Goal: Transaction & Acquisition: Purchase product/service

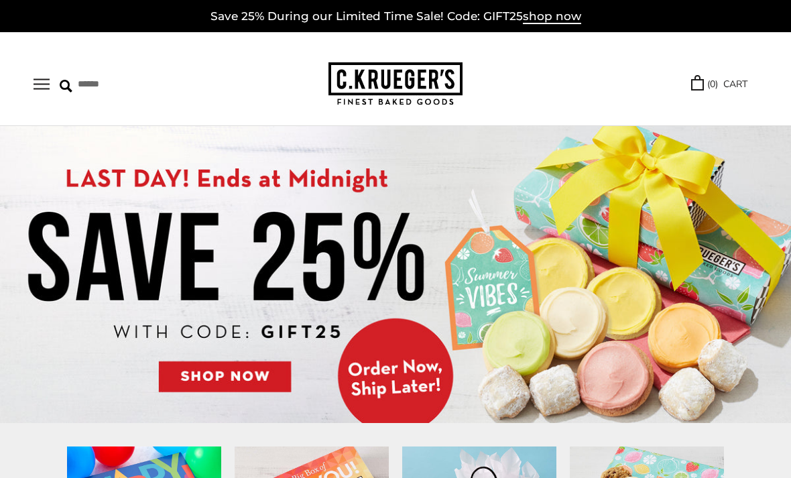
click at [203, 377] on img at bounding box center [395, 274] width 791 height 297
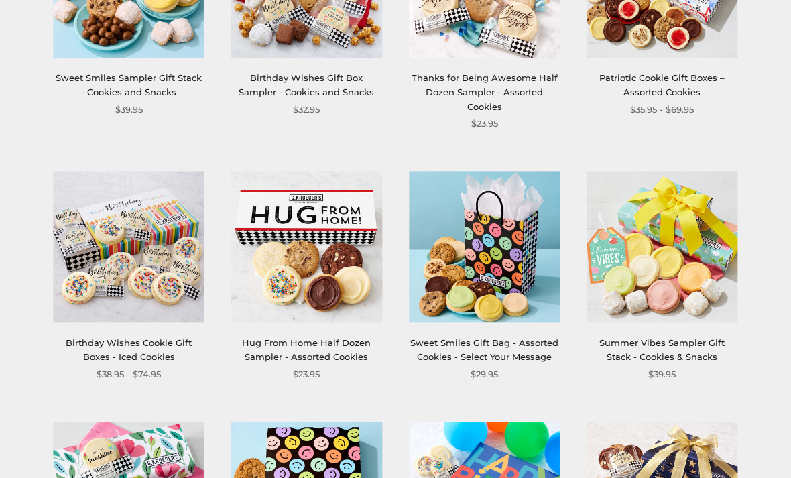
scroll to position [831, 0]
click at [459, 342] on link "Sweet Smiles Gift Bag - Assorted Cookies - Select Your Message" at bounding box center [484, 349] width 148 height 25
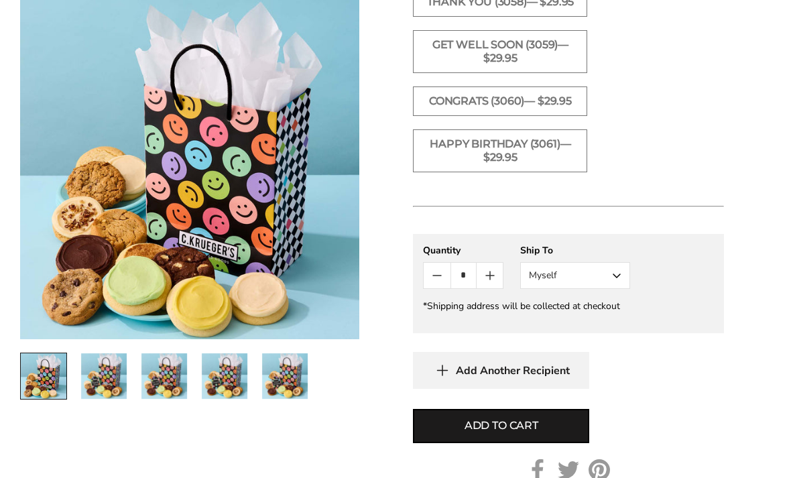
scroll to position [1005, 0]
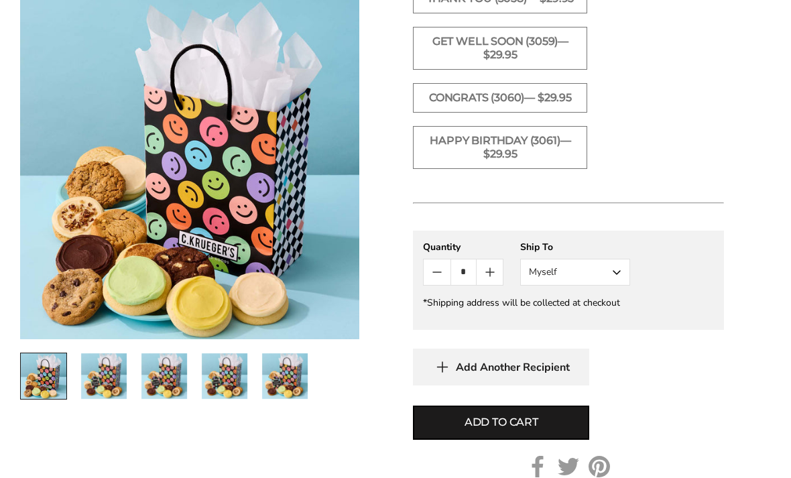
click at [477, 415] on span "Add to cart" at bounding box center [502, 423] width 74 height 16
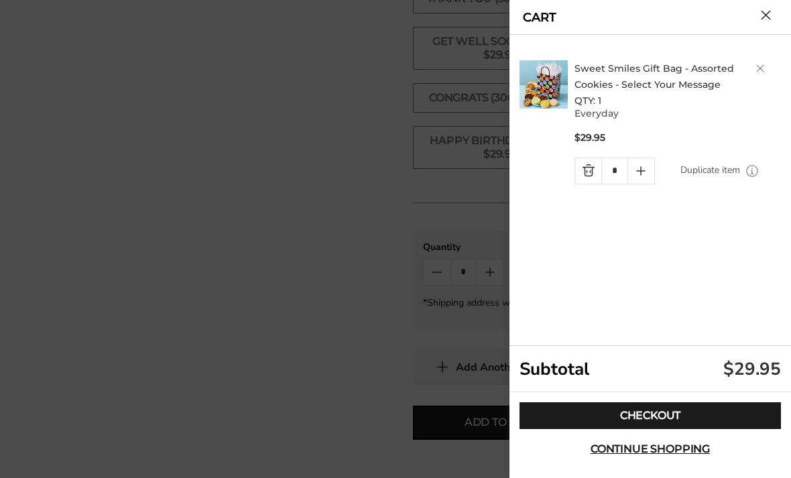
click at [548, 429] on link "Checkout" at bounding box center [650, 415] width 261 height 27
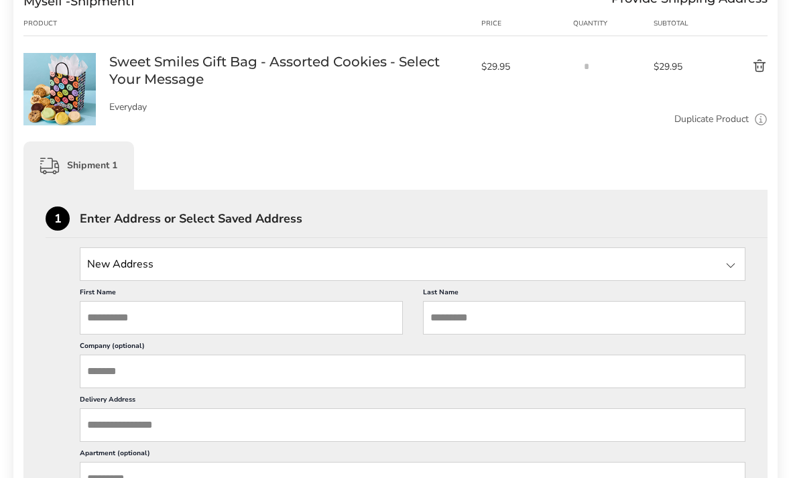
scroll to position [206, 0]
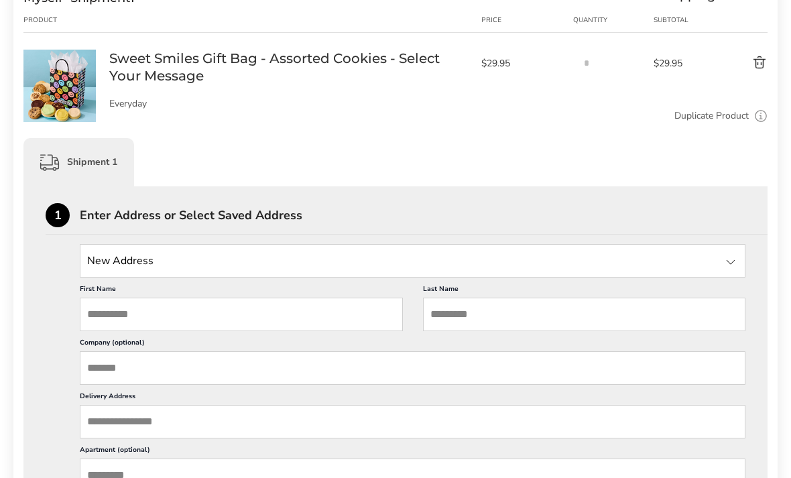
click at [269, 261] on input "State" at bounding box center [413, 261] width 666 height 34
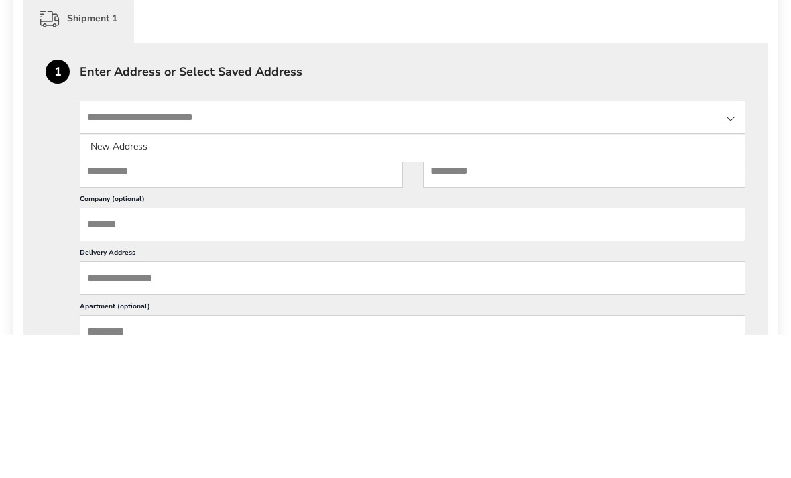
click at [174, 244] on input "State" at bounding box center [413, 261] width 666 height 34
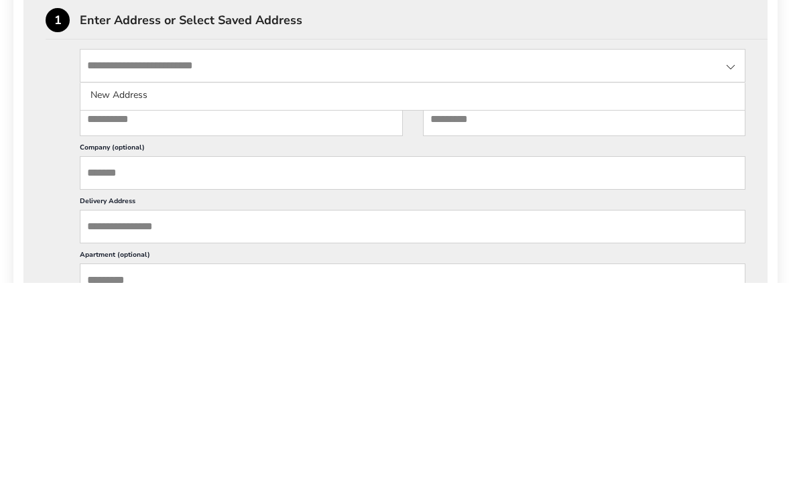
click at [732, 254] on div at bounding box center [731, 262] width 16 height 16
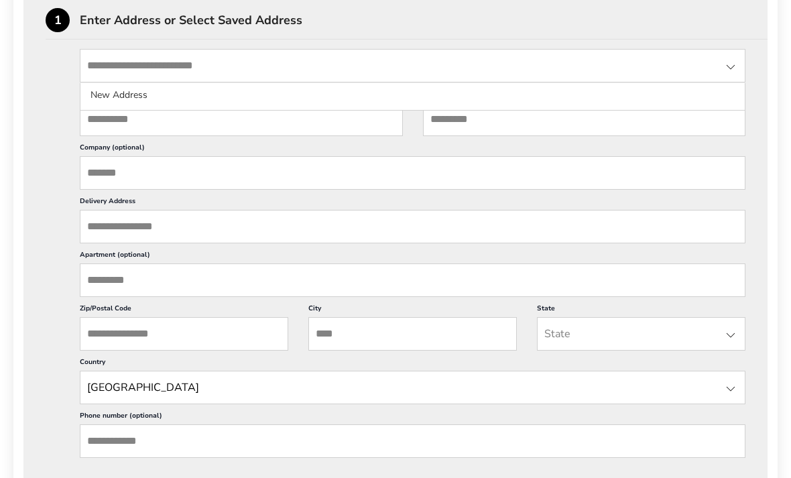
click at [735, 77] on input "State" at bounding box center [413, 66] width 666 height 34
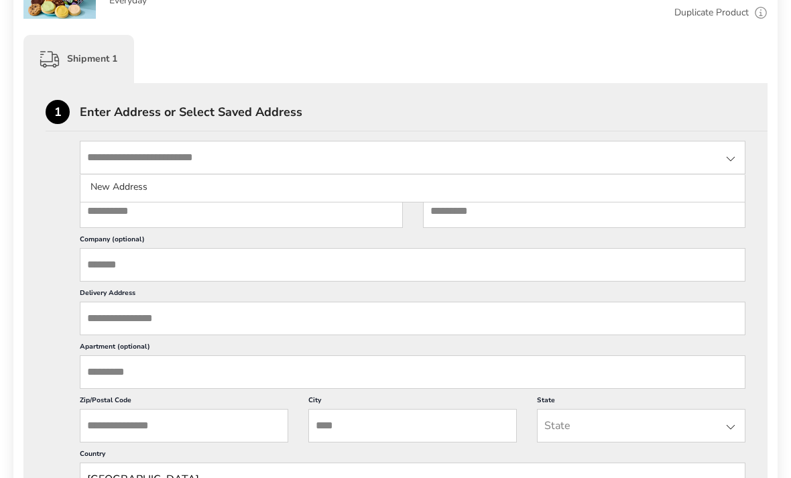
scroll to position [271, 0]
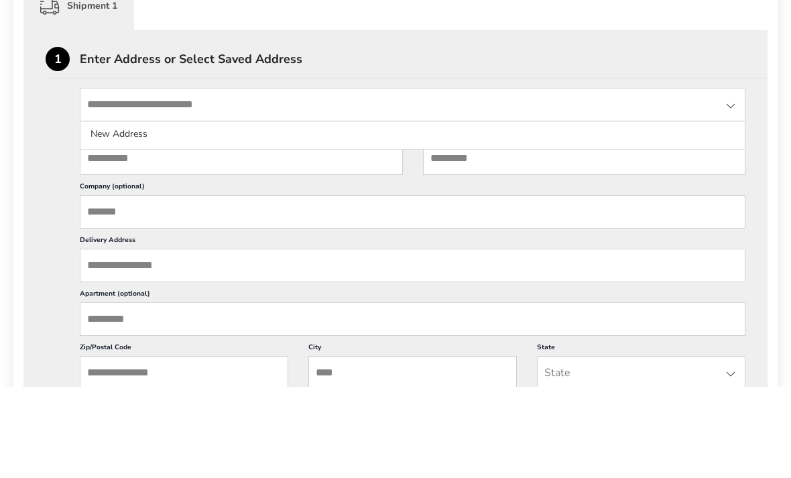
click at [276, 214] on li "New Address" at bounding box center [412, 226] width 664 height 24
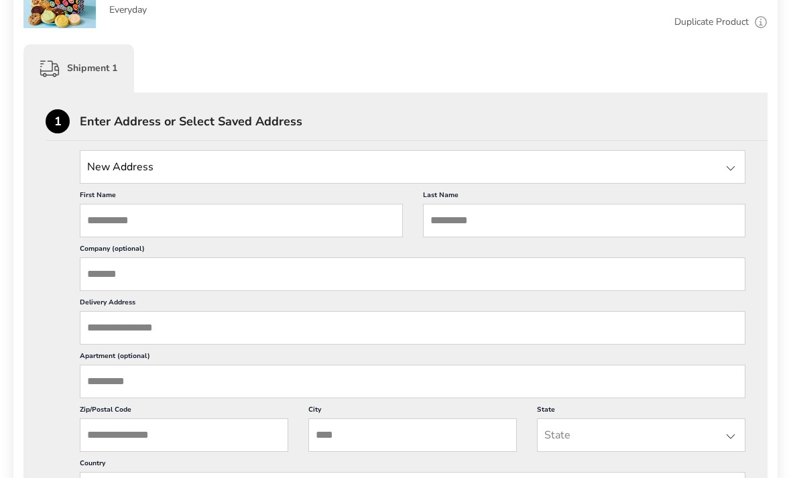
scroll to position [300, 0]
click at [96, 341] on input "Delivery Address" at bounding box center [413, 328] width 666 height 34
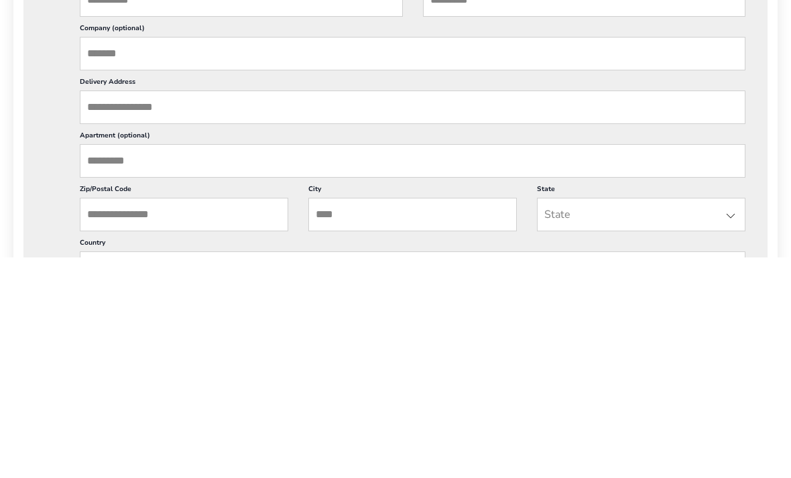
type input "**"
type input "**********"
type input "*****"
type input "******"
type input "**"
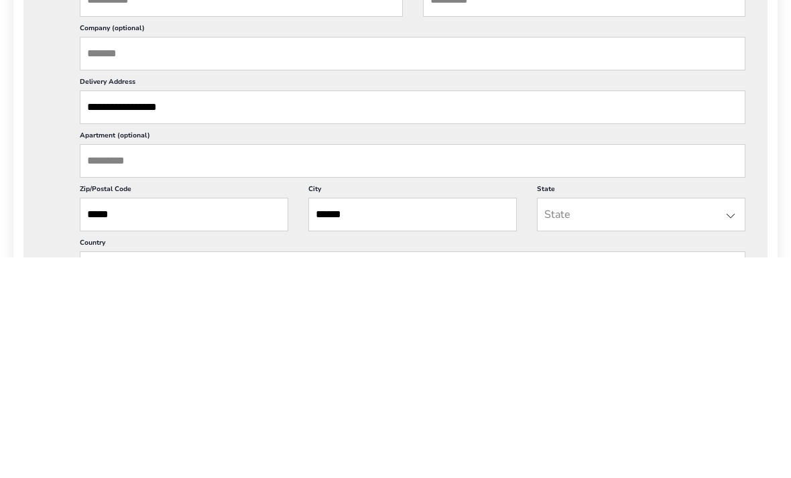
type input "**"
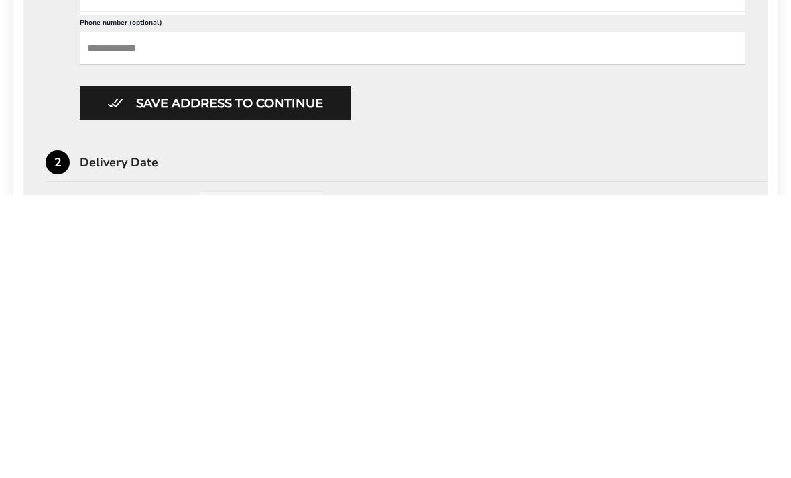
scroll to position [536, 0]
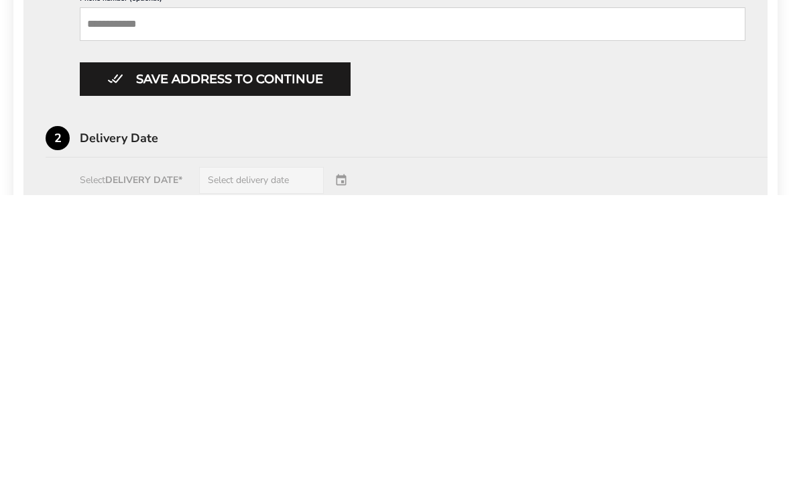
click at [106, 345] on button "Save address to continue" at bounding box center [215, 362] width 271 height 34
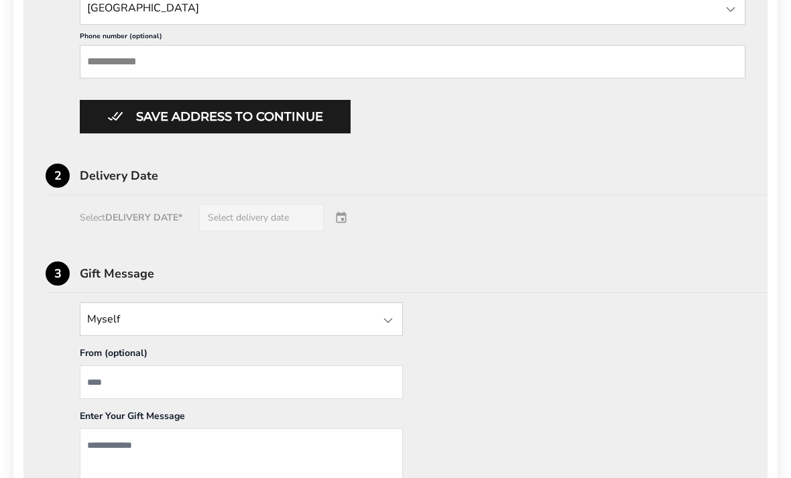
click at [113, 231] on div "Select DELIVERY DATE* Select delivery date" at bounding box center [396, 217] width 700 height 27
click at [128, 133] on button "Save address to continue" at bounding box center [215, 117] width 271 height 34
click at [172, 133] on button "Save address to continue" at bounding box center [215, 117] width 271 height 34
click at [143, 231] on div "Select DELIVERY DATE* Select delivery date" at bounding box center [396, 217] width 700 height 27
click at [219, 133] on button "Save address to continue" at bounding box center [215, 117] width 271 height 34
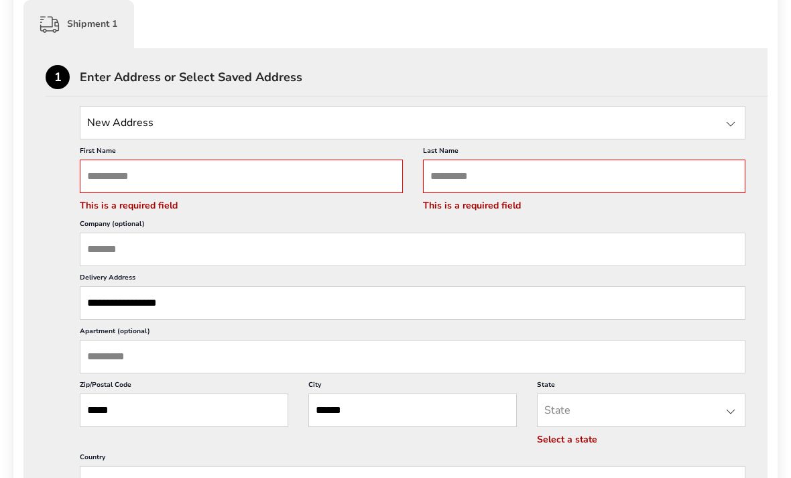
scroll to position [333, 0]
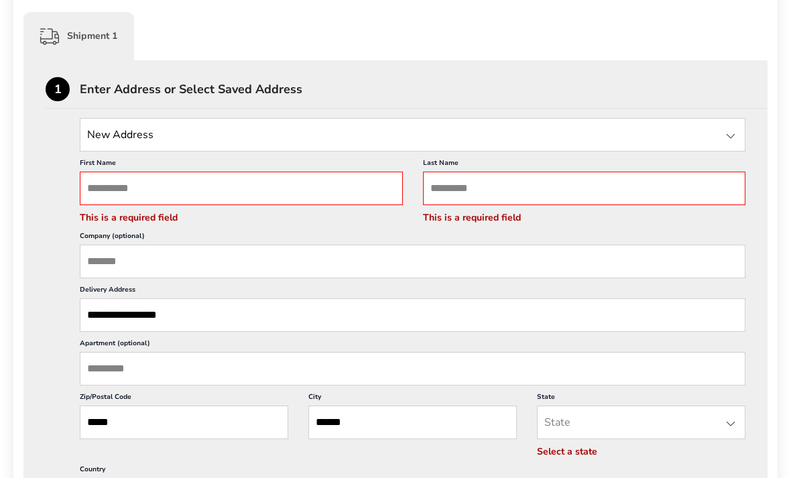
click at [349, 196] on input "First Name" at bounding box center [241, 189] width 323 height 34
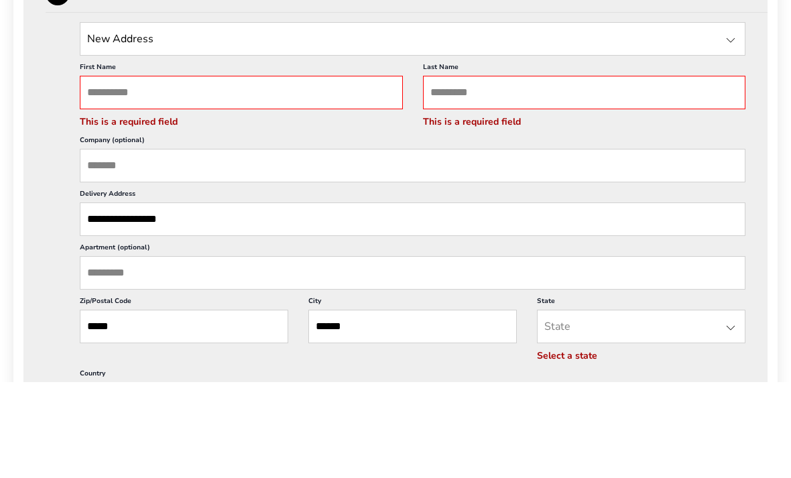
type input "*****"
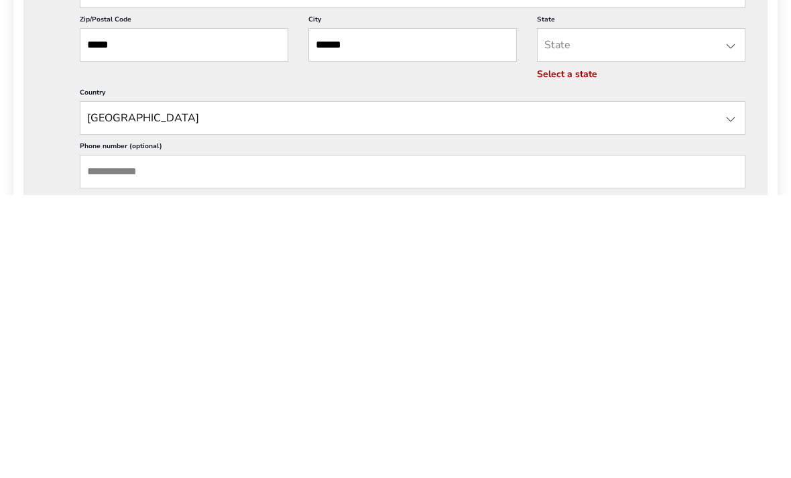
scroll to position [465, 0]
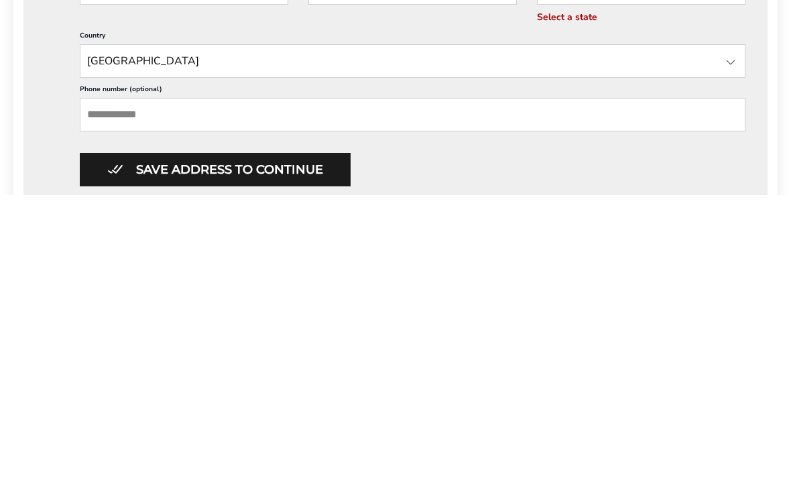
type input "*****"
click at [283, 436] on button "Save address to continue" at bounding box center [215, 453] width 271 height 34
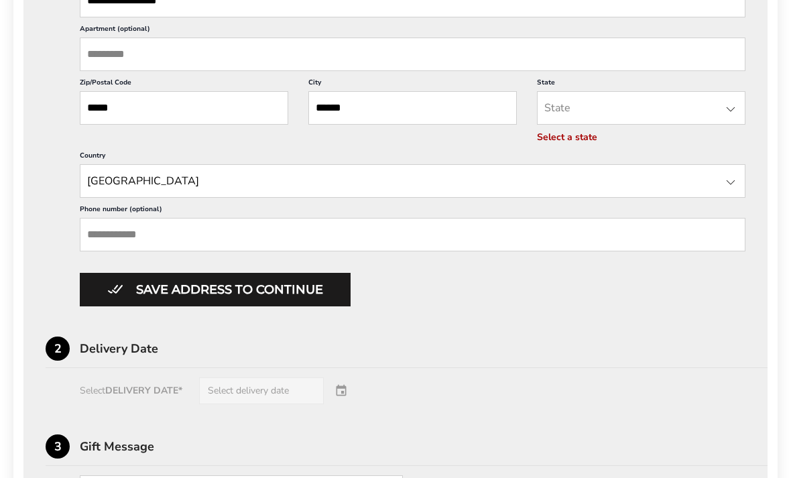
click at [589, 125] on input "**" at bounding box center [641, 109] width 209 height 34
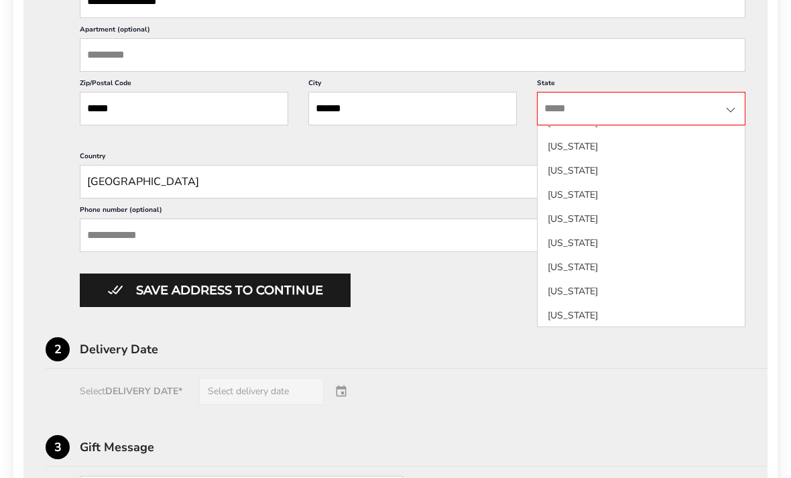
scroll to position [931, 0]
click at [559, 166] on li "Ohio" at bounding box center [641, 173] width 207 height 24
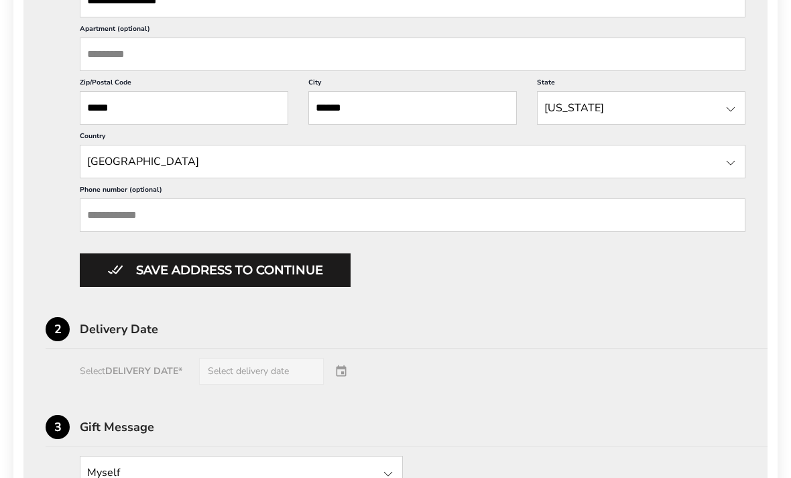
click at [234, 288] on button "Save address to continue" at bounding box center [215, 271] width 271 height 34
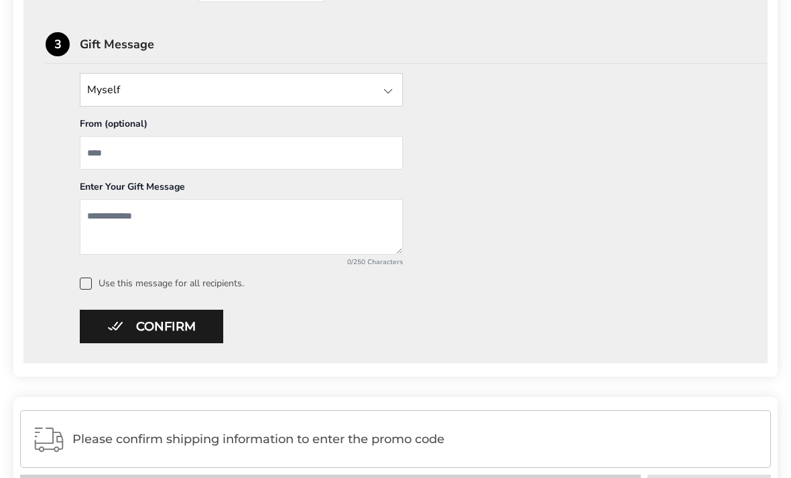
scroll to position [609, 0]
click at [183, 324] on button "Confirm" at bounding box center [151, 327] width 143 height 34
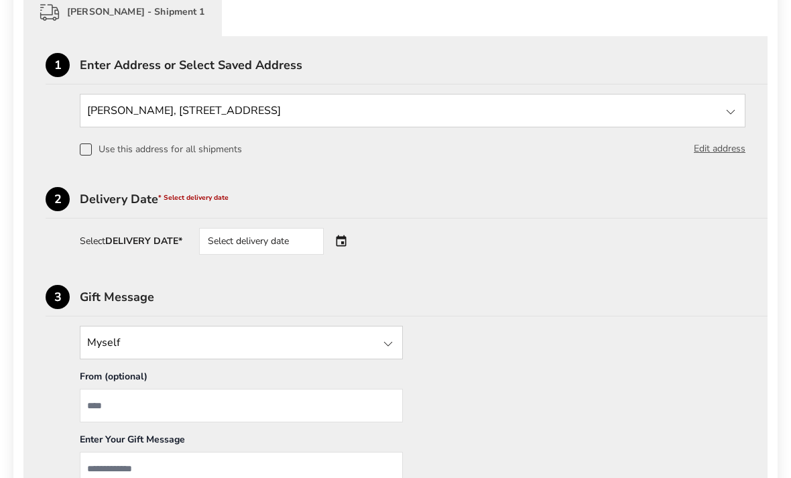
scroll to position [355, 0]
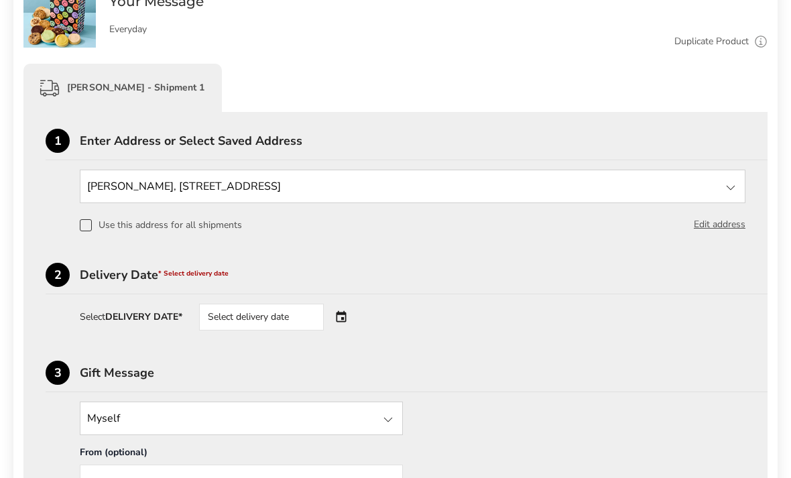
click at [261, 321] on div "Select delivery date" at bounding box center [261, 317] width 125 height 27
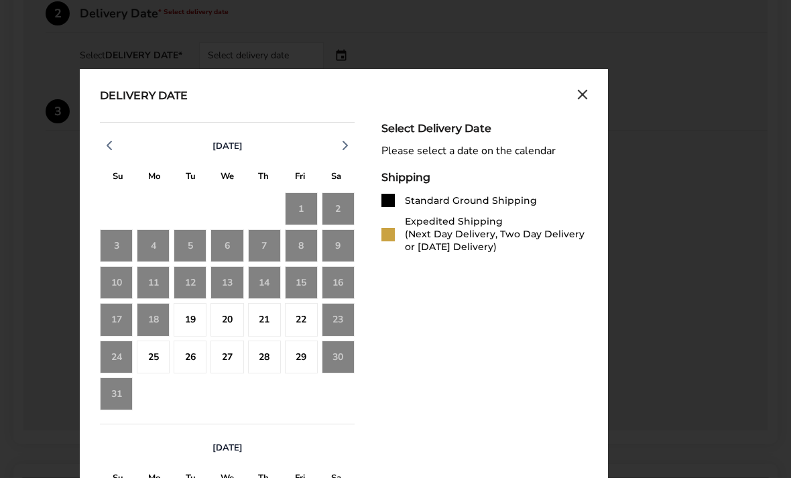
scroll to position [543, 0]
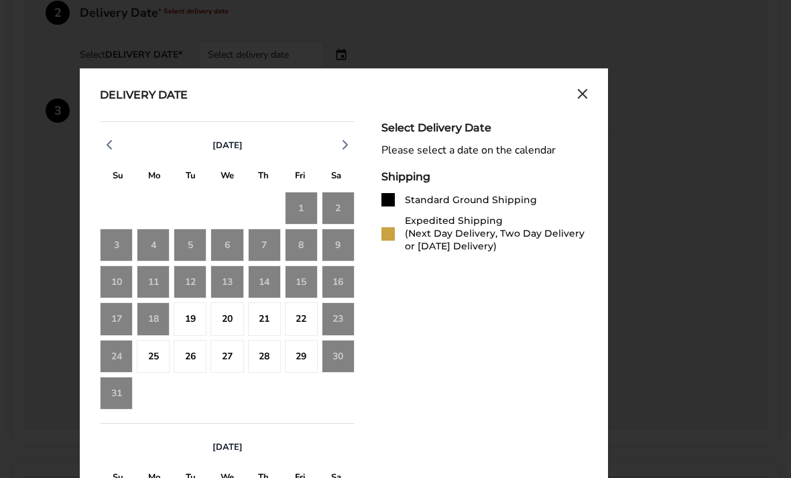
click at [262, 328] on div "21" at bounding box center [264, 318] width 33 height 33
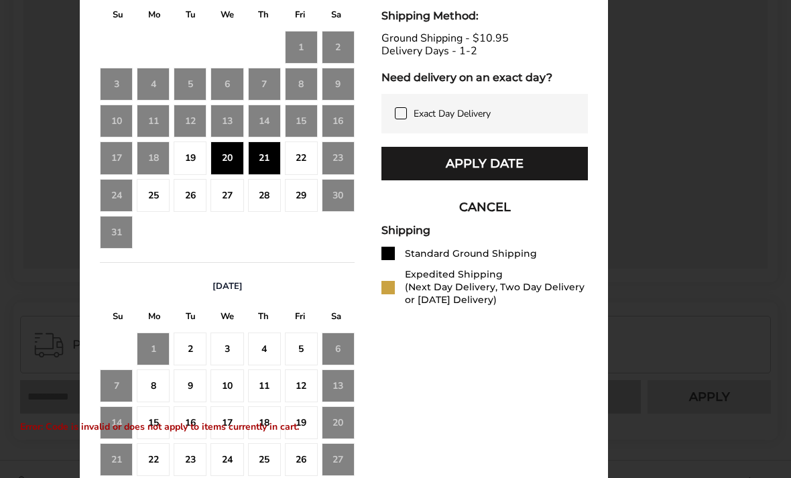
scroll to position [718, 0]
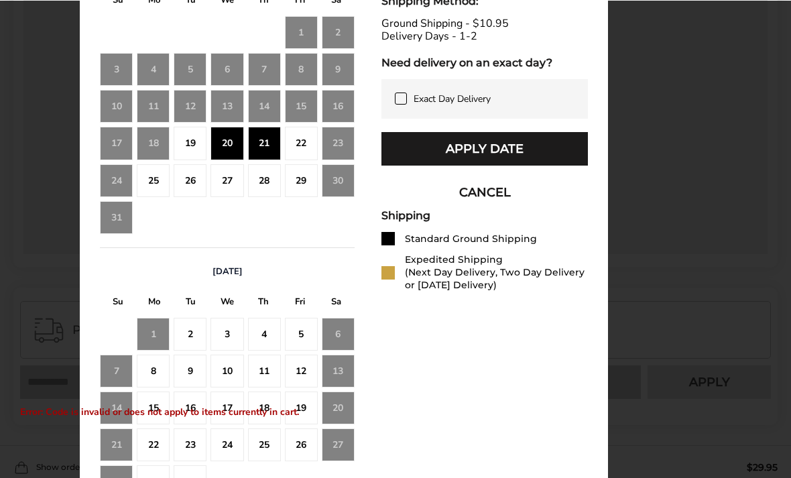
click at [426, 166] on button "Apply Date" at bounding box center [484, 150] width 206 height 34
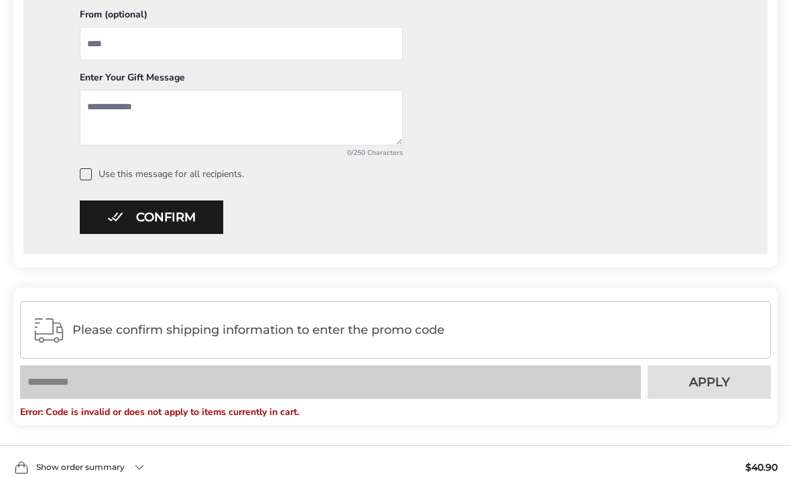
scroll to position [719, 0]
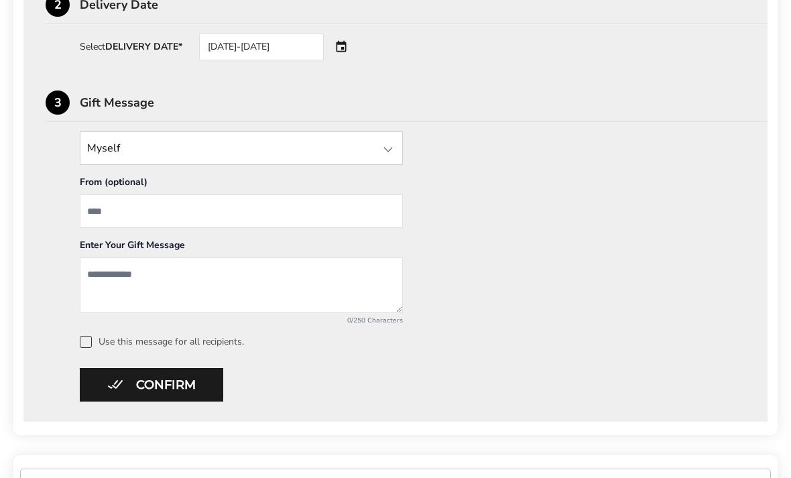
click at [181, 398] on button "Confirm" at bounding box center [151, 386] width 143 height 34
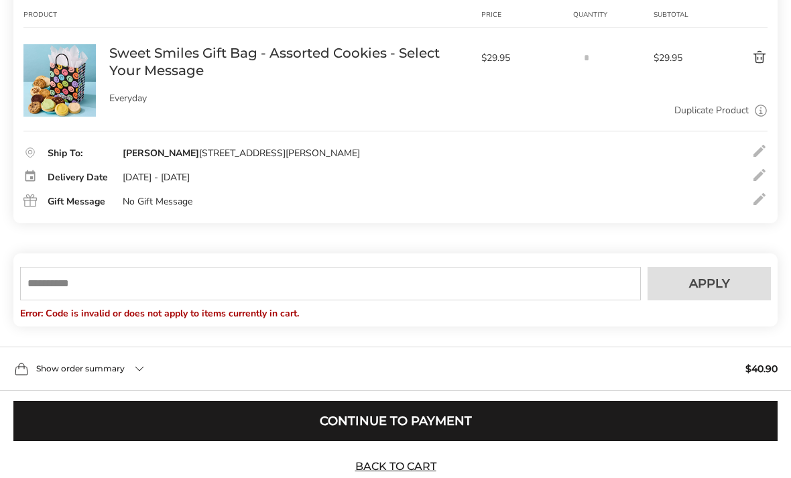
scroll to position [210, 0]
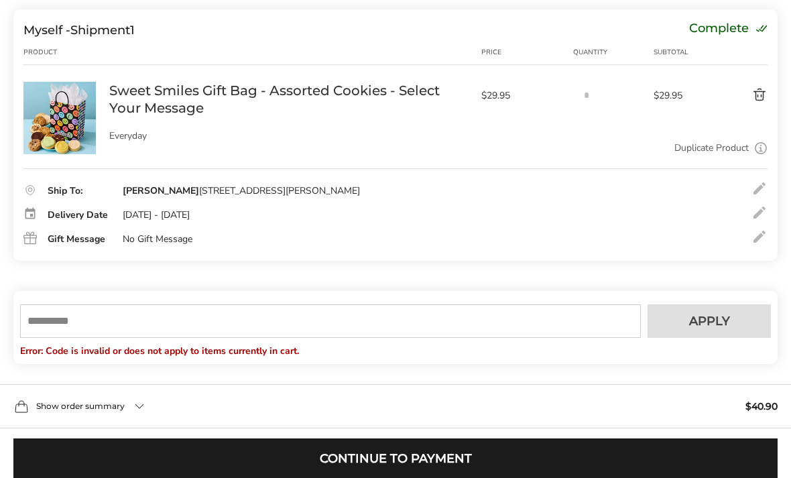
click at [79, 338] on input "text" at bounding box center [330, 321] width 621 height 34
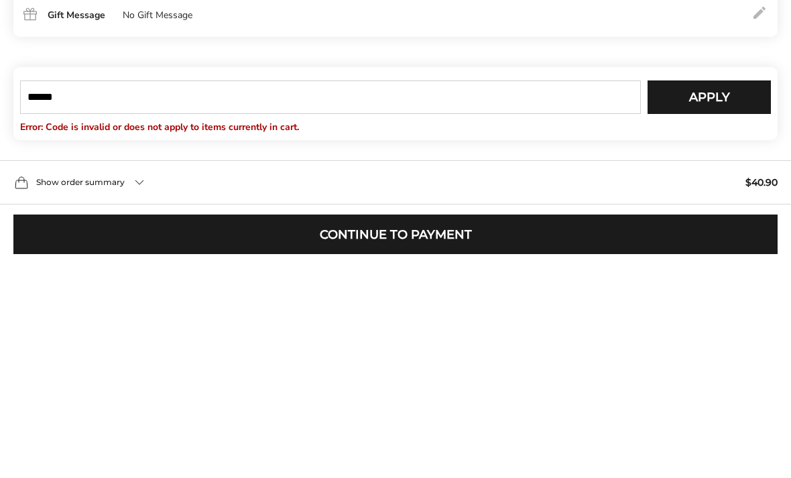
type input "******"
click at [693, 316] on span "Apply" at bounding box center [709, 322] width 41 height 12
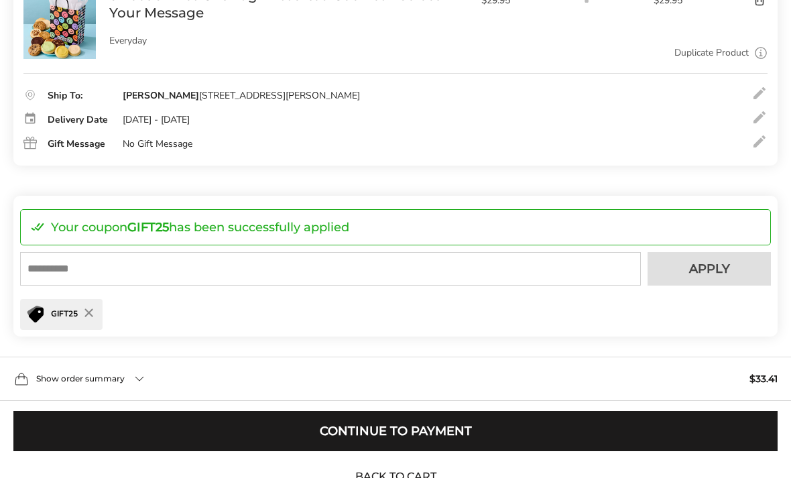
scroll to position [310, 0]
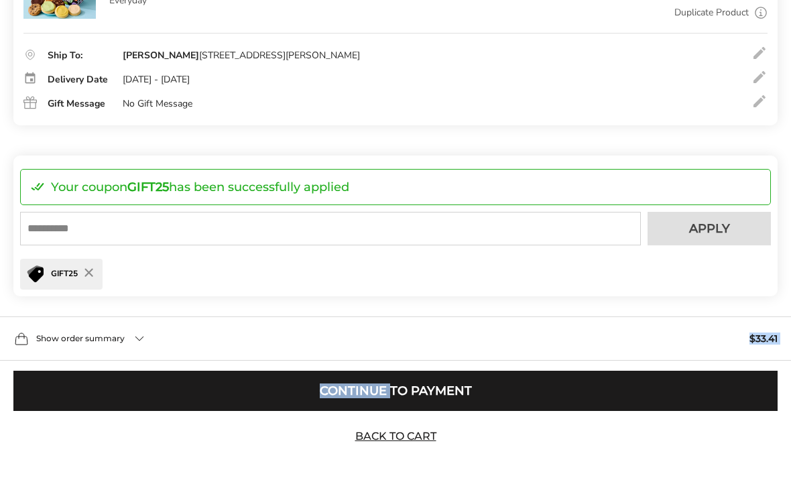
click at [310, 290] on div "GIFT25" at bounding box center [395, 267] width 751 height 44
click at [135, 361] on div "Show order summary $33.41" at bounding box center [395, 338] width 791 height 44
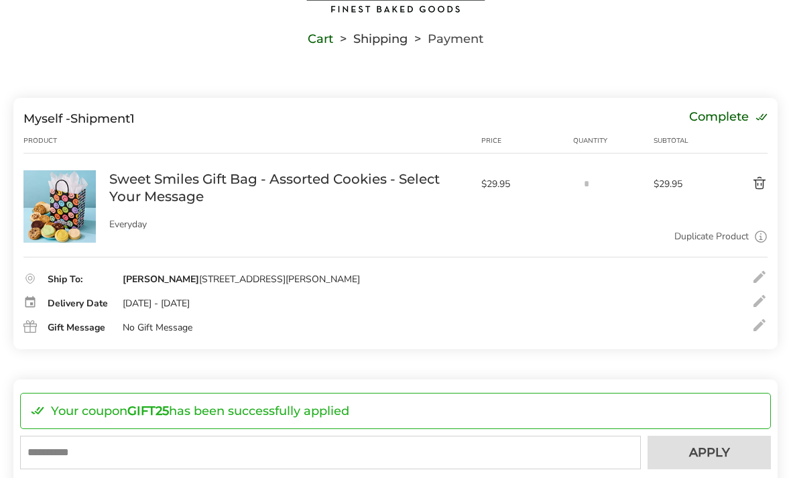
scroll to position [86, 0]
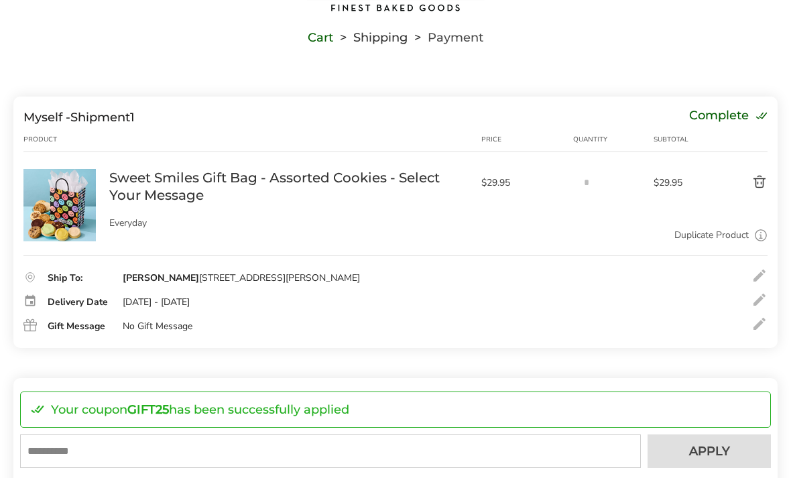
click at [758, 188] on button "Delete product" at bounding box center [736, 183] width 62 height 16
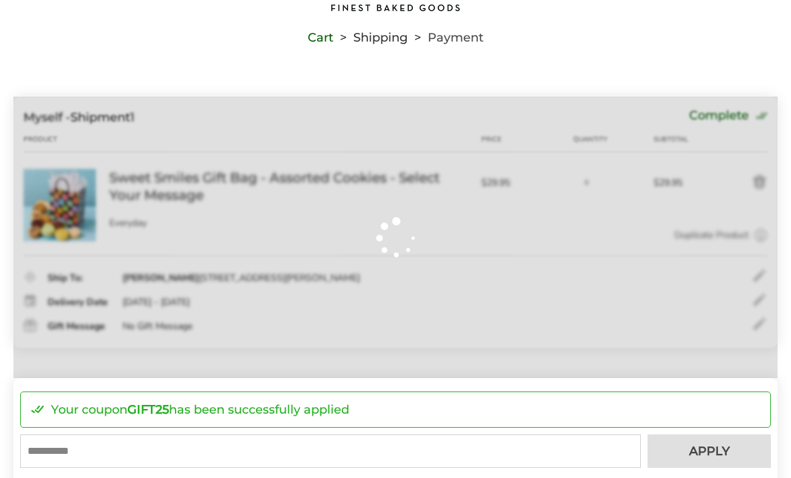
scroll to position [87, 0]
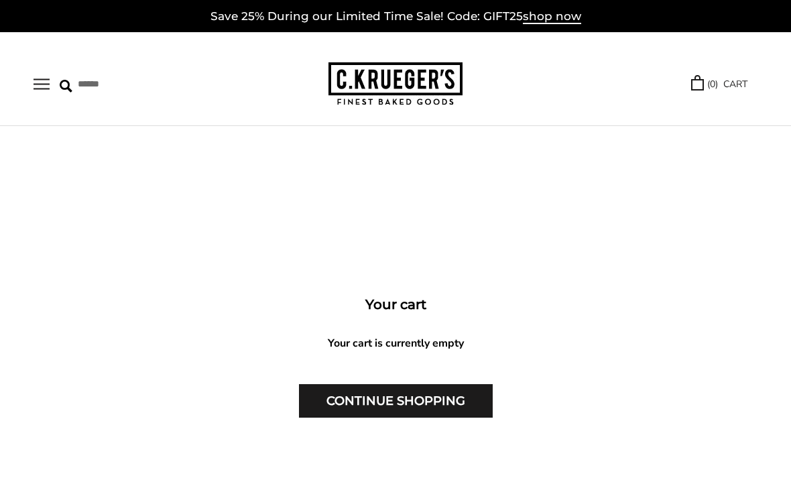
click at [363, 80] on img at bounding box center [396, 84] width 134 height 44
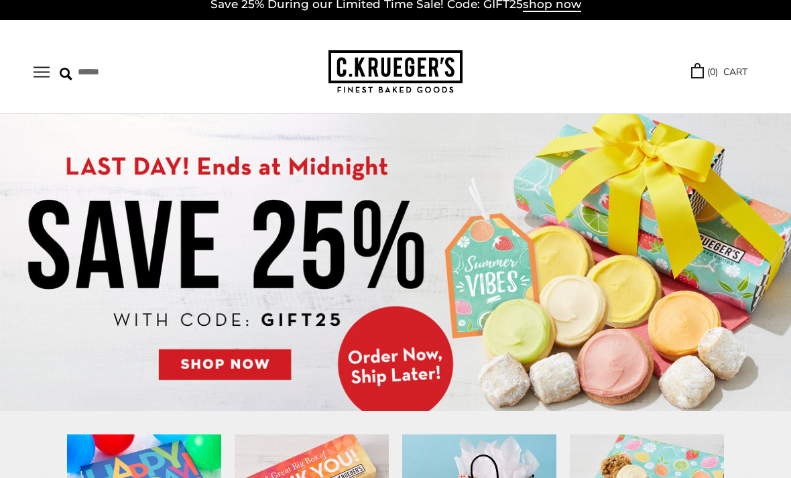
scroll to position [14, 0]
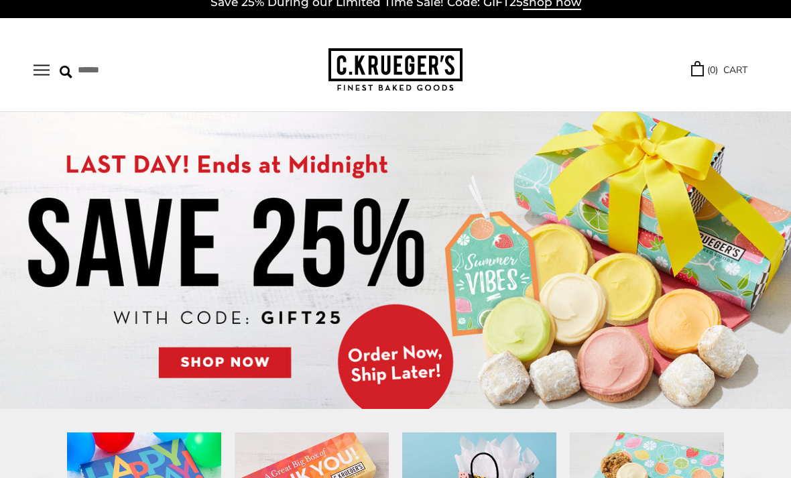
click at [256, 361] on img at bounding box center [395, 260] width 791 height 297
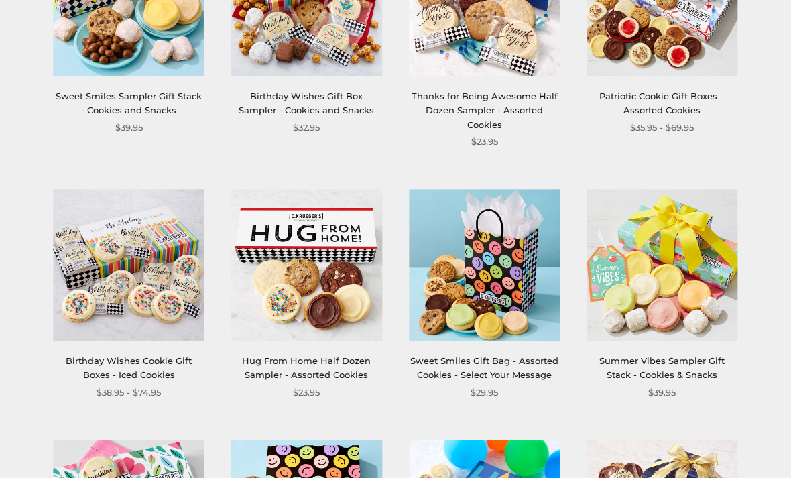
scroll to position [810, 0]
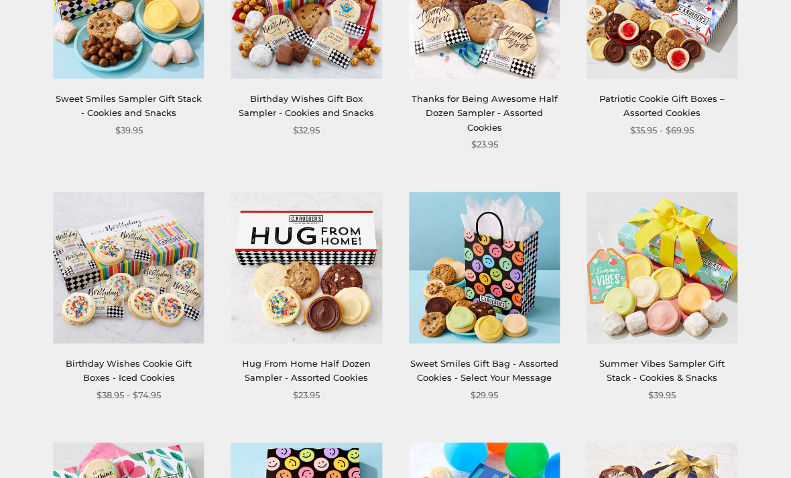
click at [440, 311] on img at bounding box center [484, 267] width 151 height 151
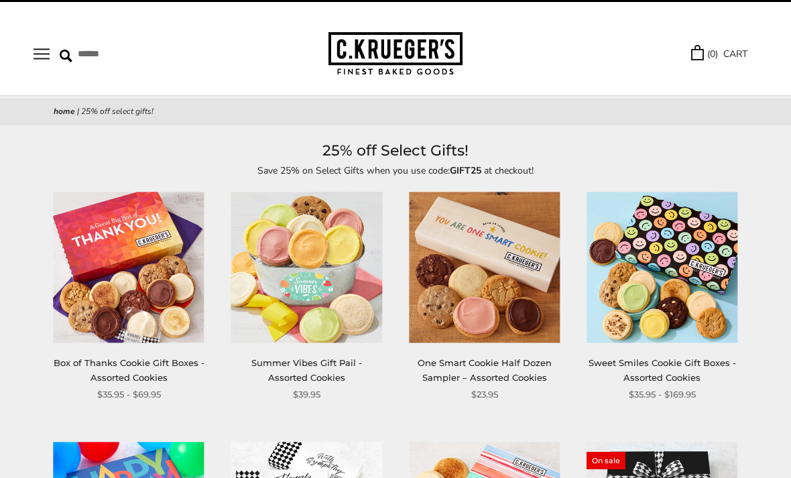
scroll to position [0, 0]
